Goal: Information Seeking & Learning: Learn about a topic

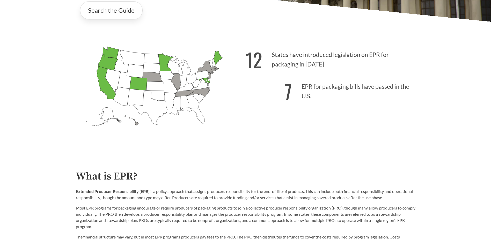
scroll to position [155, 0]
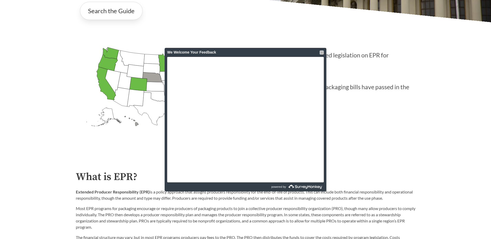
click at [321, 51] on div at bounding box center [321, 52] width 4 height 4
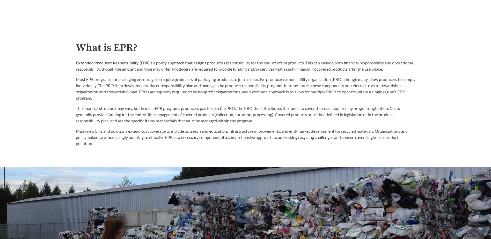
scroll to position [233, 0]
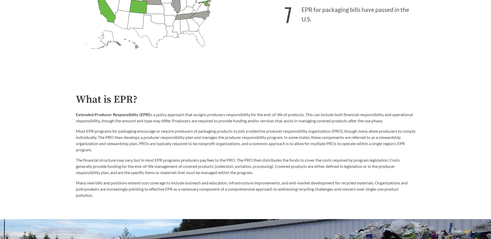
drag, startPoint x: 410, startPoint y: 122, endPoint x: 74, endPoint y: 114, distance: 336.6
click at [74, 114] on div "What is EPR? Extended Producer Responsibility (EPR) is a policy approach that a…" at bounding box center [246, 146] width 348 height 104
copy p "Extended Producer Responsibility (EPR) is a policy approach that assigns produc…"
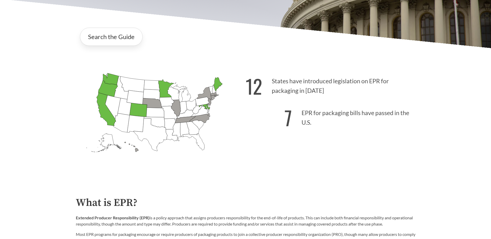
scroll to position [129, 0]
click at [150, 115] on icon "[US_STATE] Introduced:" at bounding box center [155, 113] width 18 height 10
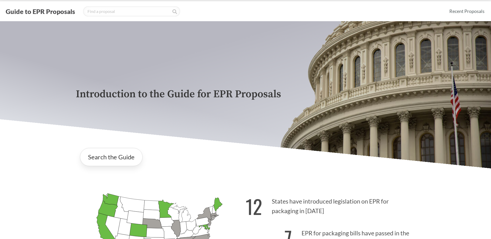
scroll to position [0, 0]
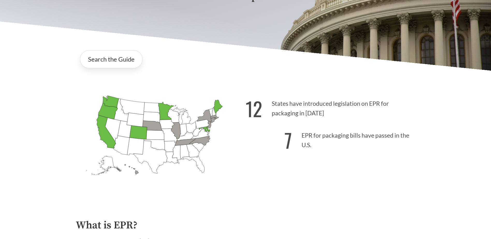
scroll to position [103, 0]
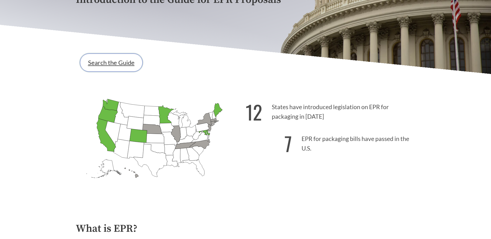
click at [122, 63] on link "Search the Guide" at bounding box center [111, 63] width 63 height 18
